Goal: Information Seeking & Learning: Learn about a topic

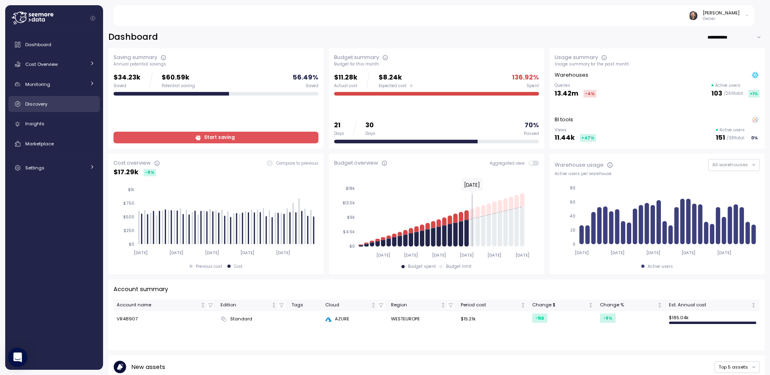
click at [42, 108] on link "Discovery" at bounding box center [53, 104] width 91 height 16
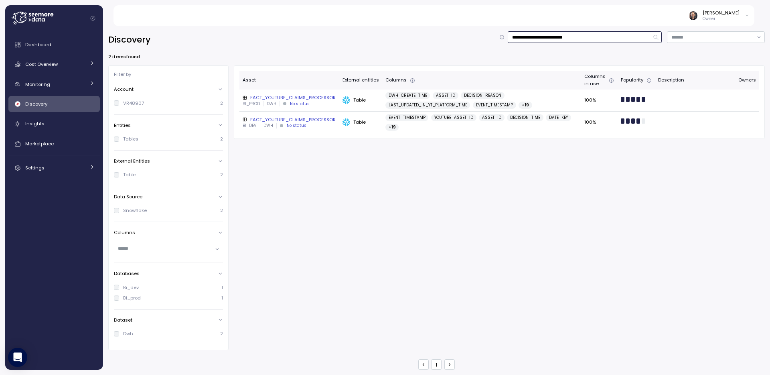
click at [557, 38] on input "**********" at bounding box center [585, 37] width 154 height 12
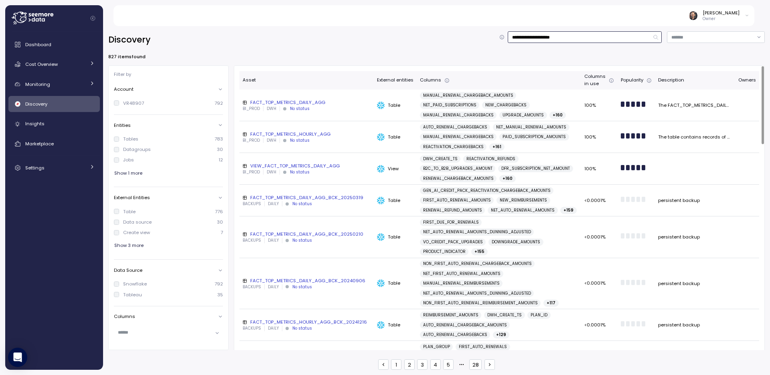
type input "**********"
click at [296, 103] on div "FACT_TOP_METRICS_DAILY_AGG" at bounding box center [307, 102] width 128 height 6
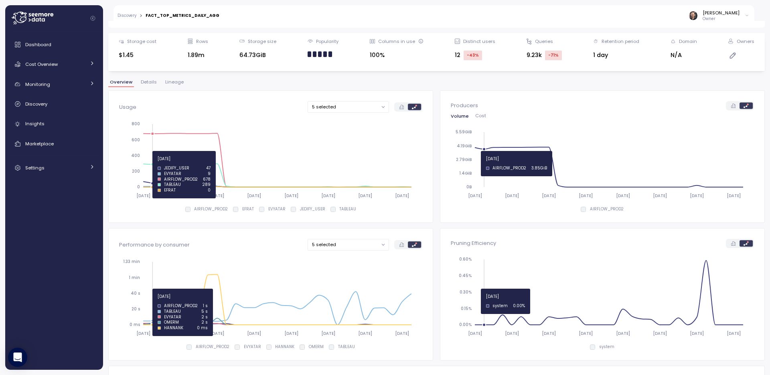
scroll to position [89, 0]
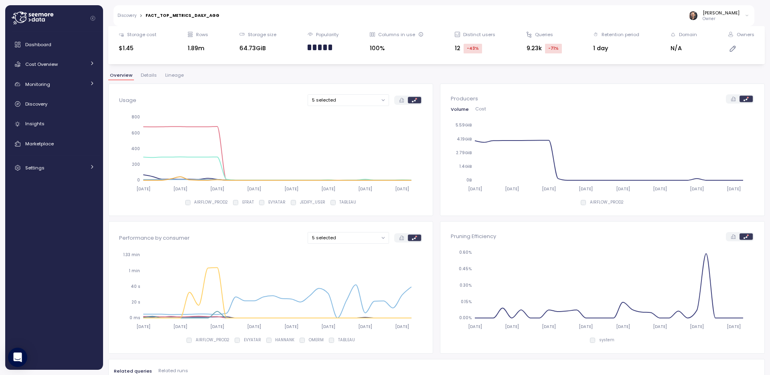
click at [141, 76] on span "Details" at bounding box center [149, 75] width 16 height 4
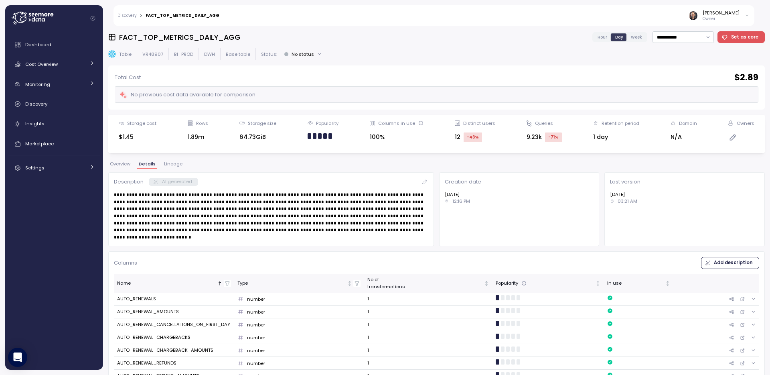
click at [174, 163] on span "Lineage" at bounding box center [173, 164] width 18 height 4
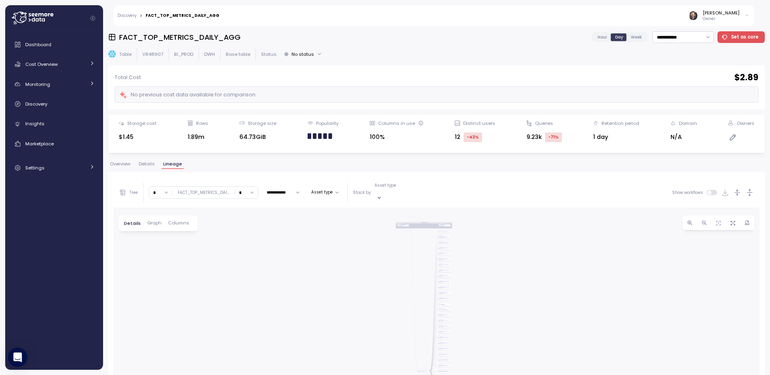
click at [180, 221] on span "Columns" at bounding box center [178, 223] width 21 height 4
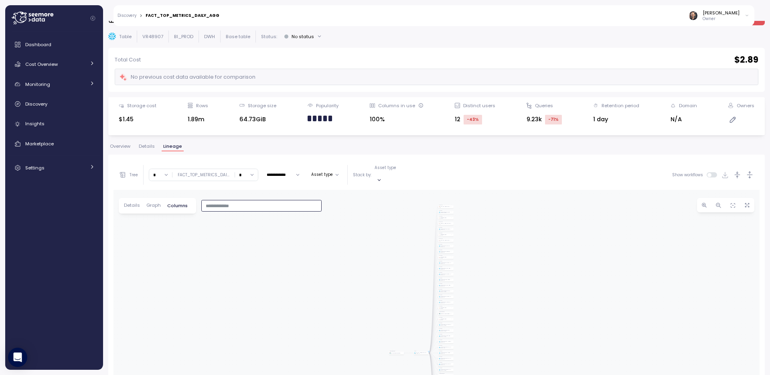
click at [228, 202] on input "text" at bounding box center [262, 205] width 112 height 7
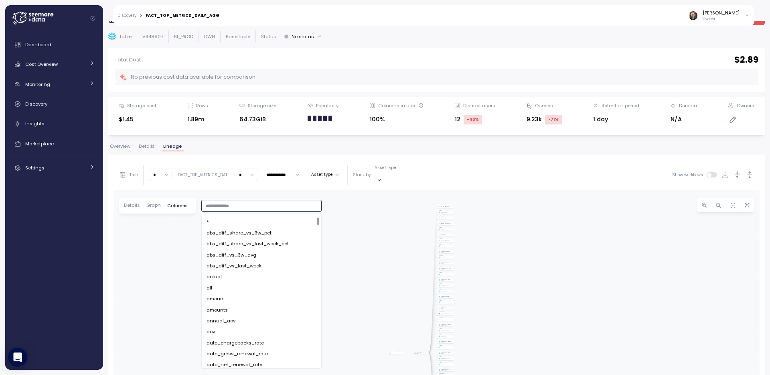
paste input "**********"
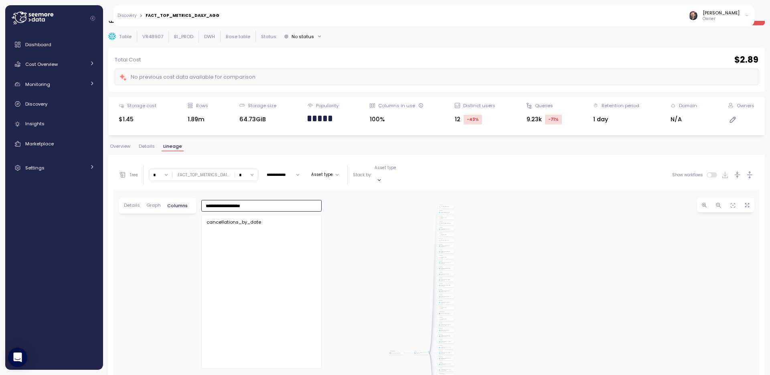
click at [230, 219] on span "cancellations_by_date" at bounding box center [234, 222] width 55 height 7
type input "**********"
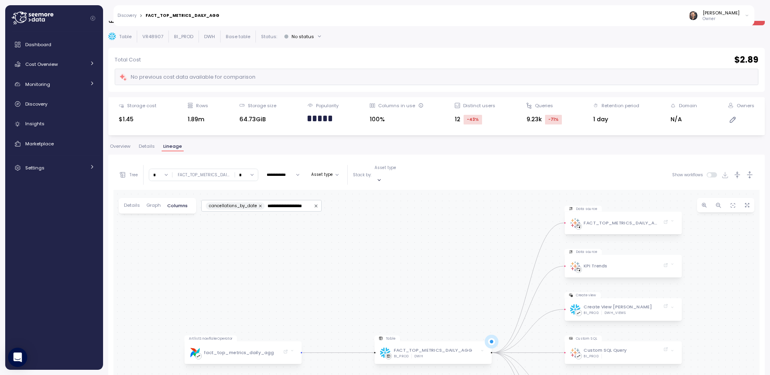
click at [371, 240] on div "ArtlistSnowflakeOperator fact_top_metrics_daily_agg Table FACT_TOP_METRICS_DAIL…" at bounding box center [437, 346] width 646 height 313
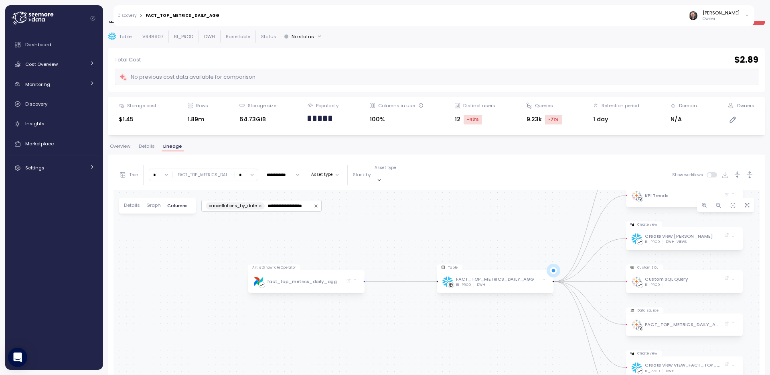
drag, startPoint x: 361, startPoint y: 278, endPoint x: 429, endPoint y: 204, distance: 100.8
click at [429, 204] on div "ArtlistSnowflakeOperator fact_top_metrics_daily_agg Table FACT_TOP_METRICS_DAIL…" at bounding box center [437, 346] width 646 height 313
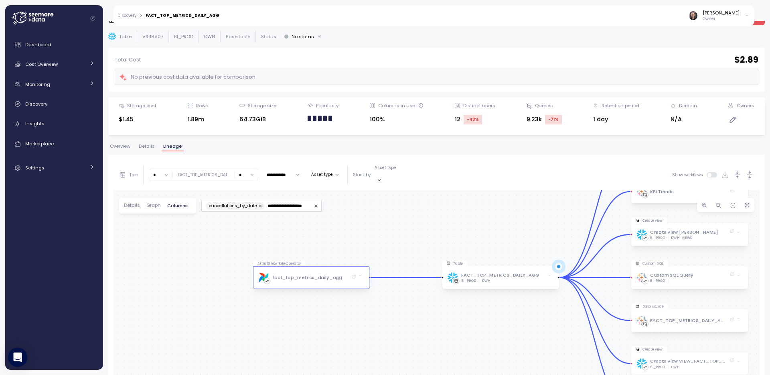
click at [268, 266] on div "fact_top_metrics_daily_agg" at bounding box center [308, 277] width 98 height 22
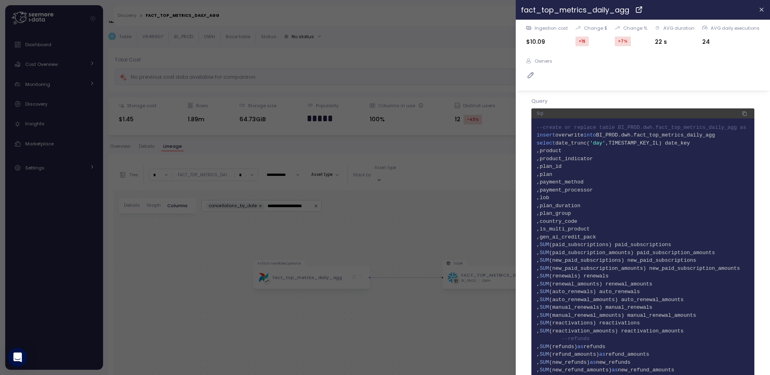
click at [680, 175] on span "7 ,plan" at bounding box center [643, 175] width 213 height 8
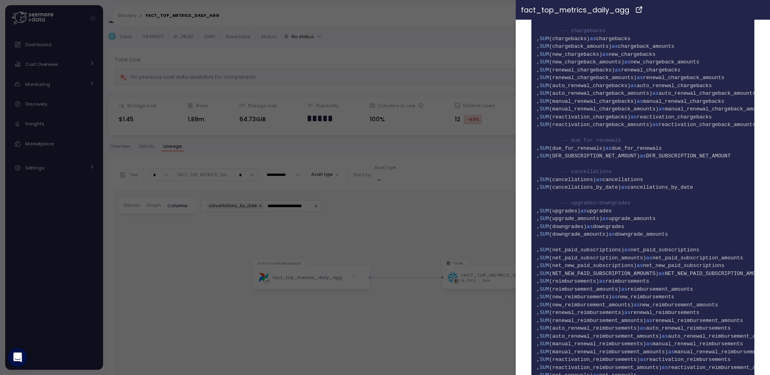
click at [760, 10] on icon "button" at bounding box center [762, 10] width 4 height 4
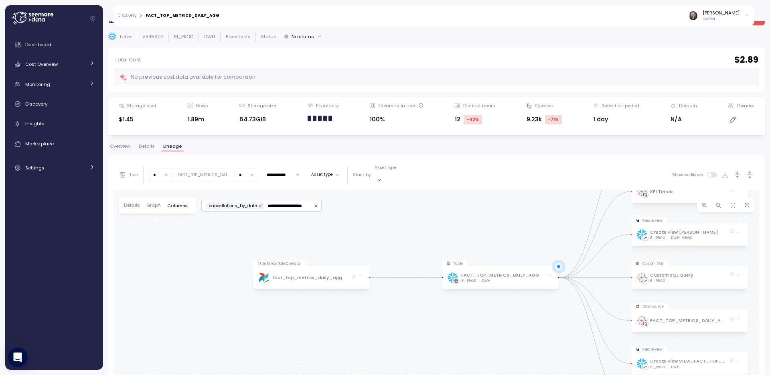
click at [165, 170] on input "*" at bounding box center [160, 175] width 23 height 12
click at [166, 170] on input "*" at bounding box center [160, 175] width 23 height 12
type input "*"
click at [252, 171] on input "*" at bounding box center [246, 175] width 23 height 12
type input "*"
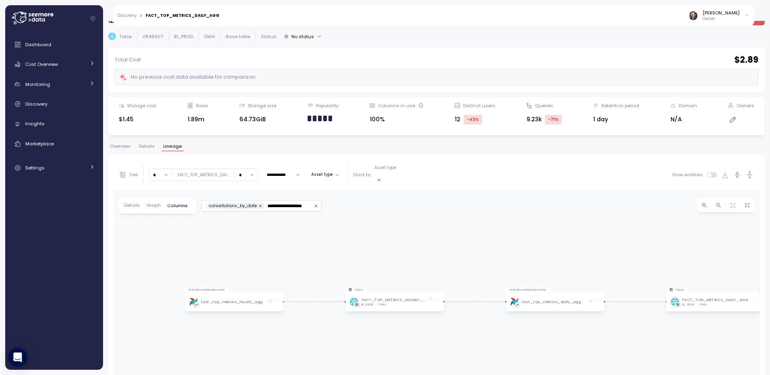
drag, startPoint x: 215, startPoint y: 262, endPoint x: 256, endPoint y: 211, distance: 65.4
click at [256, 211] on div "ArtlistSnowflakeOperator fact_top_metrics_daily_agg Table FACT_TOP_METRICS_DAIL…" at bounding box center [437, 346] width 646 height 313
click at [212, 292] on div "fact_top_metrics_hourly_agg" at bounding box center [230, 301] width 83 height 19
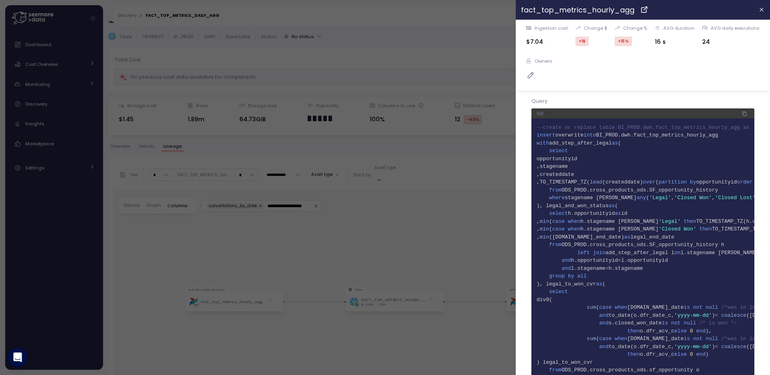
click at [629, 163] on span "6 ,stagename" at bounding box center [643, 166] width 213 height 8
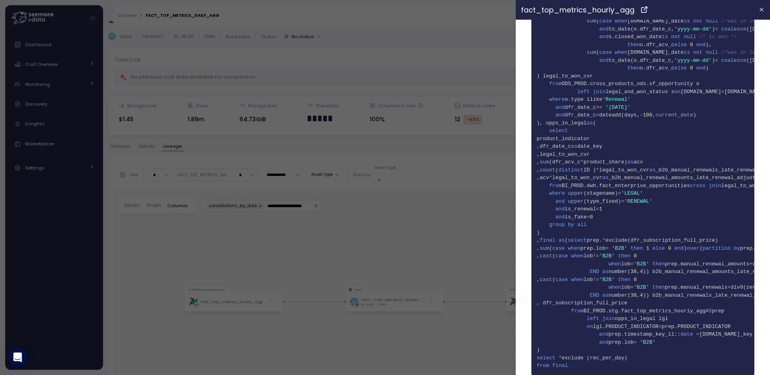
scroll to position [292, 0]
click at [693, 127] on span "38 select" at bounding box center [643, 131] width 213 height 8
click at [282, 248] on div at bounding box center [385, 187] width 770 height 375
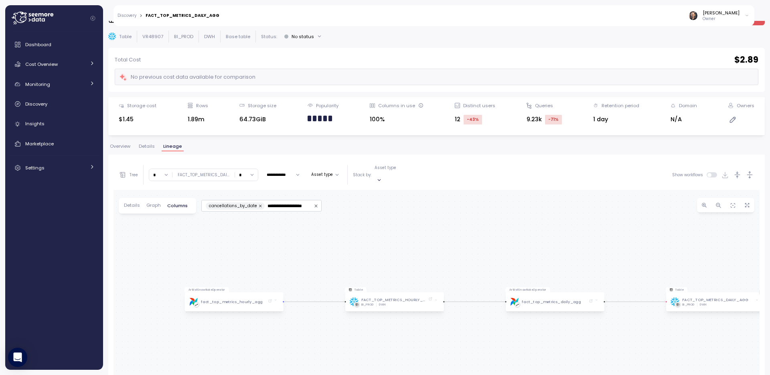
scroll to position [0, 0]
click at [277, 298] on icon at bounding box center [275, 299] width 3 height 3
click at [208, 299] on div "fact_top_metrics_hourly_agg" at bounding box center [232, 302] width 62 height 6
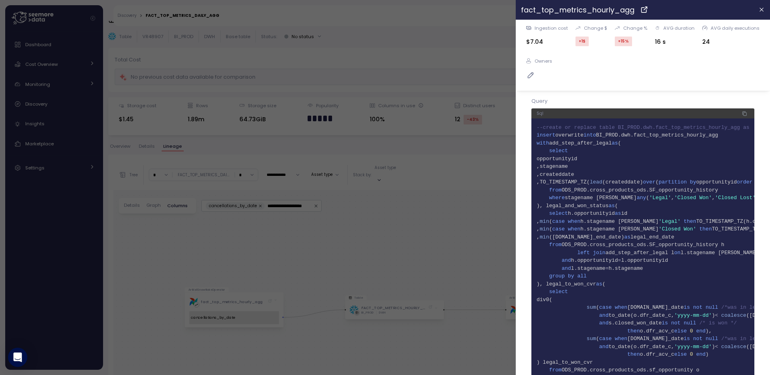
click at [638, 150] on span "4 select" at bounding box center [643, 151] width 213 height 8
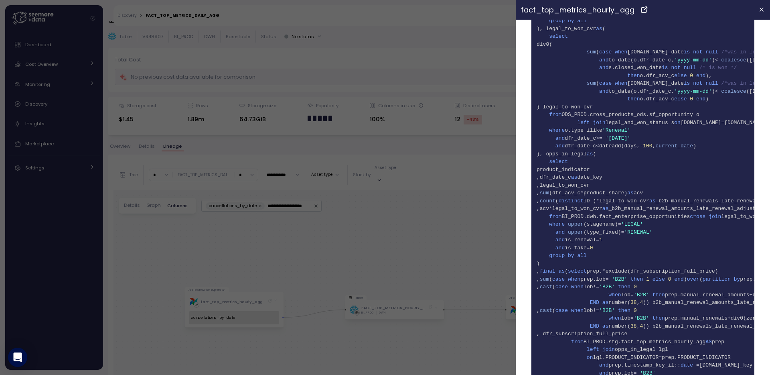
scroll to position [292, 0]
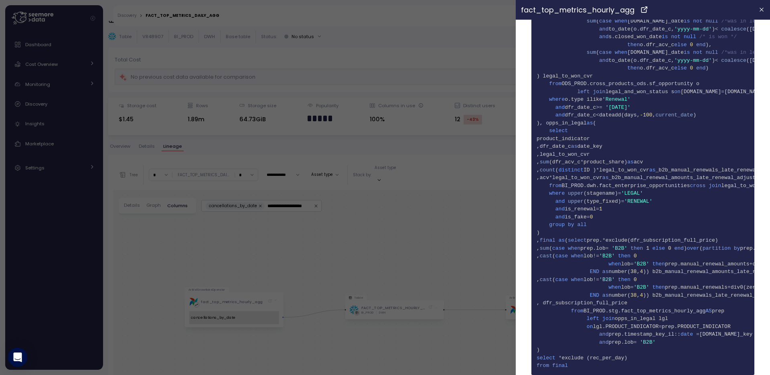
click at [191, 228] on div at bounding box center [385, 187] width 770 height 375
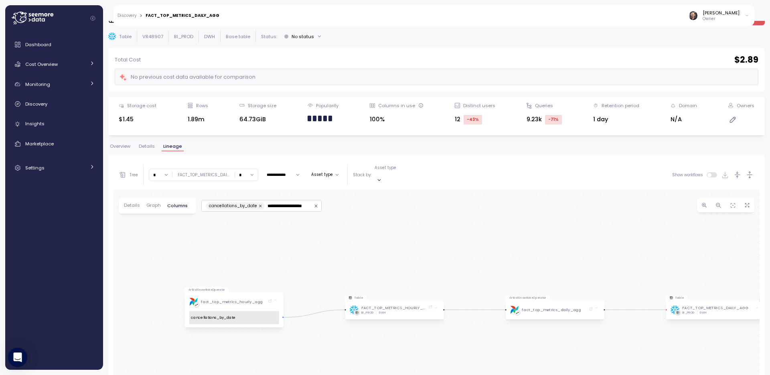
scroll to position [0, 0]
click at [167, 171] on input "*" at bounding box center [160, 175] width 23 height 12
drag, startPoint x: 214, startPoint y: 271, endPoint x: 366, endPoint y: 217, distance: 161.5
click at [366, 217] on div "ArtlistSnowflakeOperator fact_top_metrics_daily_agg Table FACT_TOP_METRICS_DAIL…" at bounding box center [437, 346] width 646 height 313
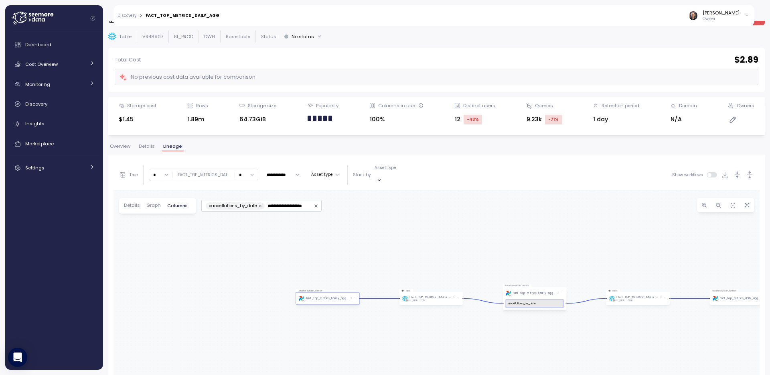
click at [303, 292] on div "fact_top_metrics_hourly_agg_stg" at bounding box center [325, 298] width 53 height 12
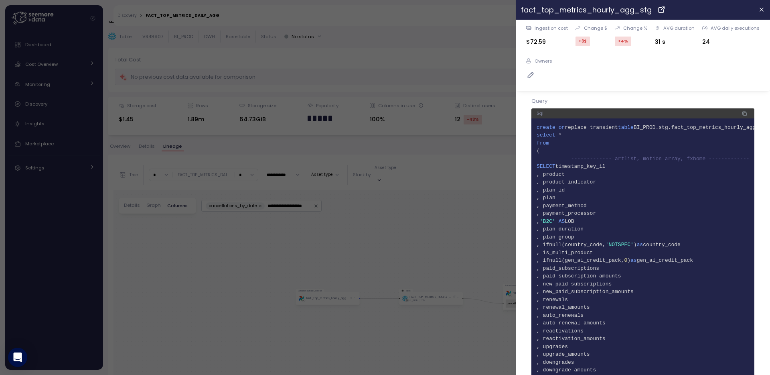
click at [679, 213] on span "12 , payment_processor" at bounding box center [643, 213] width 213 height 8
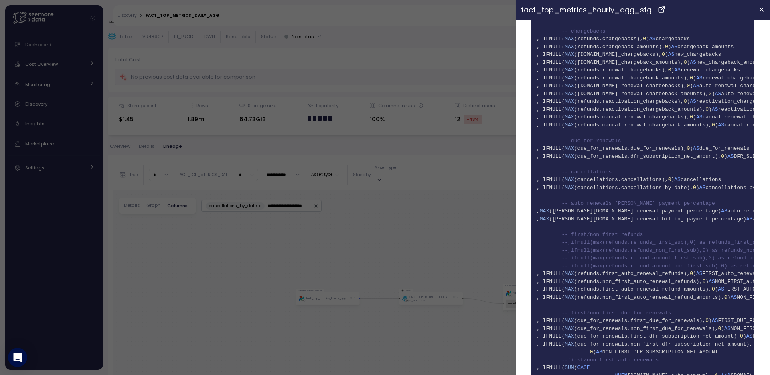
scroll to position [0, 181]
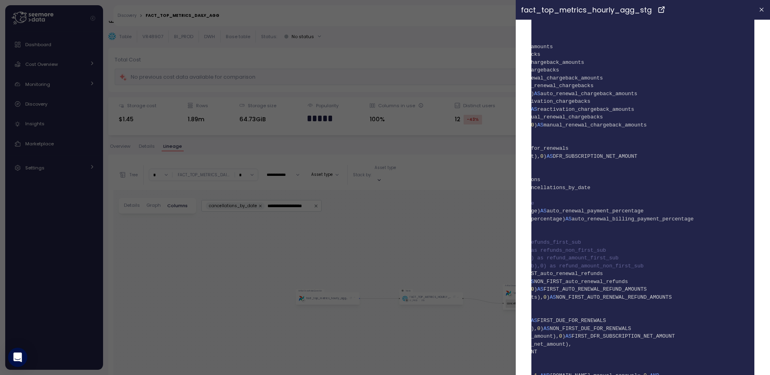
drag, startPoint x: 591, startPoint y: 204, endPoint x: 642, endPoint y: 206, distance: 50.6
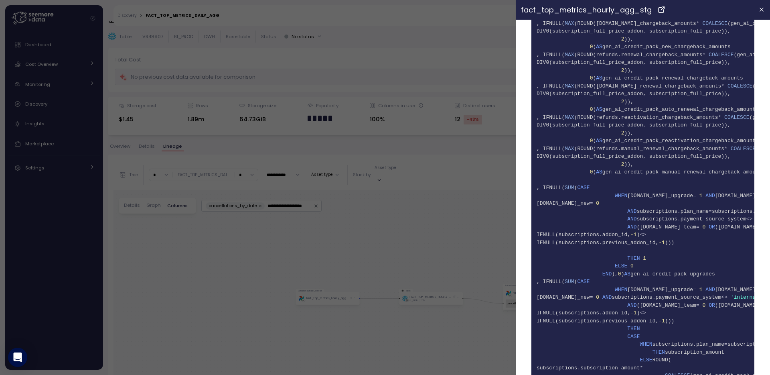
scroll to position [4123, 0]
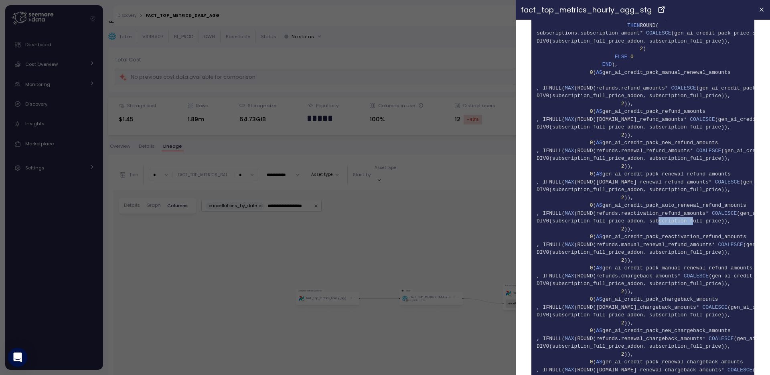
drag, startPoint x: 693, startPoint y: 221, endPoint x: 652, endPoint y: 222, distance: 41.3
click at [652, 222] on span "540 DIV0(subscription_full_price_addon, subscription_full_price))," at bounding box center [643, 221] width 213 height 8
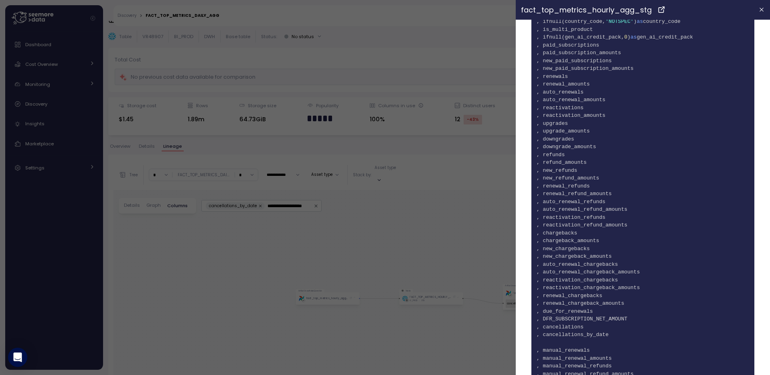
scroll to position [0, 0]
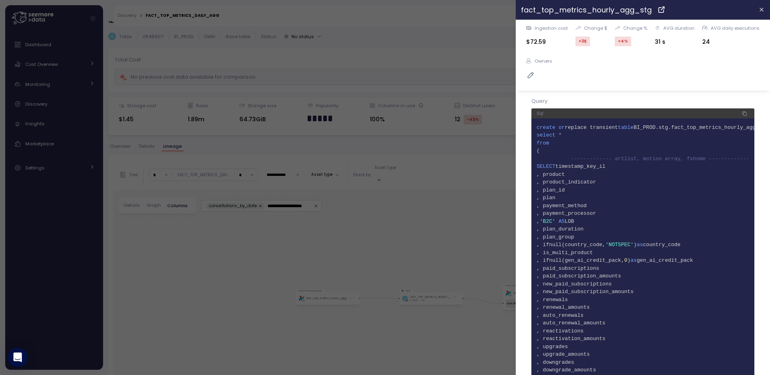
click at [744, 114] on icon "button" at bounding box center [745, 113] width 3 height 3
click at [759, 11] on icon "button" at bounding box center [762, 9] width 6 height 6
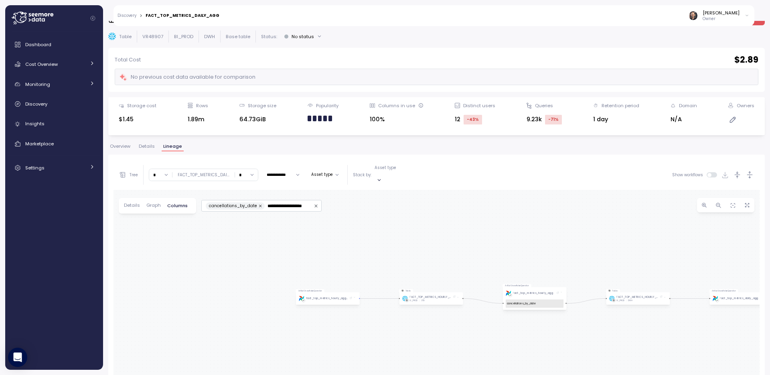
click at [169, 171] on input "*" at bounding box center [160, 175] width 23 height 12
click at [193, 238] on div "ArtlistSnowflakeOperator fact_top_metrics_daily_agg Table FACT_TOP_METRICS_DAIL…" at bounding box center [437, 346] width 646 height 313
click at [164, 169] on input "*" at bounding box center [160, 175] width 23 height 12
type input "*"
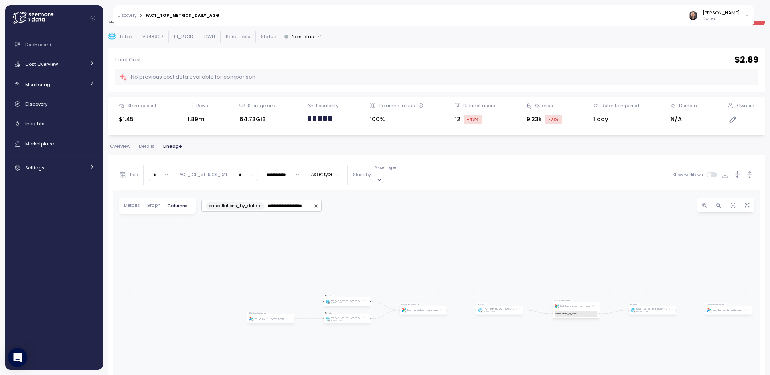
drag, startPoint x: 215, startPoint y: 286, endPoint x: 319, endPoint y: 244, distance: 112.2
click at [319, 244] on div "ArtlistSnowflakeOperator fact_top_metrics_daily_agg Table FACT_TOP_METRICS_DAIL…" at bounding box center [437, 346] width 646 height 313
drag, startPoint x: 400, startPoint y: 207, endPoint x: 402, endPoint y: 201, distance: 5.9
click at [402, 201] on div "ArtlistSnowflakeOperator fact_top_metrics_daily_agg Table FACT_TOP_METRICS_DAIL…" at bounding box center [437, 346] width 646 height 313
click at [258, 298] on div "fact_top_metrics_hourly_agg_cancellations" at bounding box center [282, 306] width 72 height 16
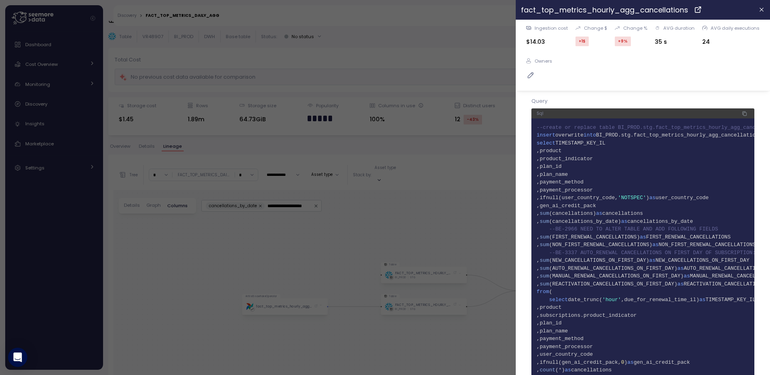
click at [744, 114] on icon "button" at bounding box center [745, 113] width 3 height 3
click at [760, 9] on icon "button" at bounding box center [762, 10] width 4 height 4
